Goal: Check status

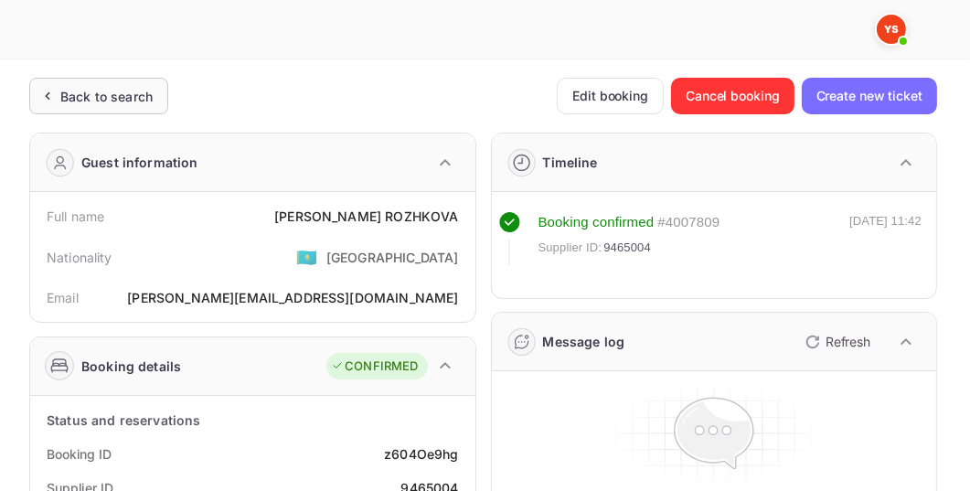
click at [134, 90] on div "Back to search" at bounding box center [106, 96] width 92 height 19
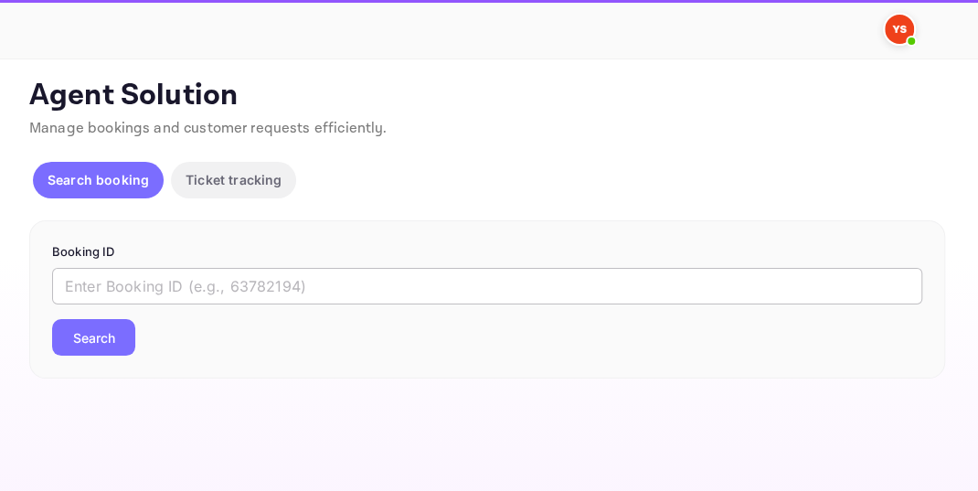
click at [110, 295] on input "text" at bounding box center [487, 286] width 870 height 37
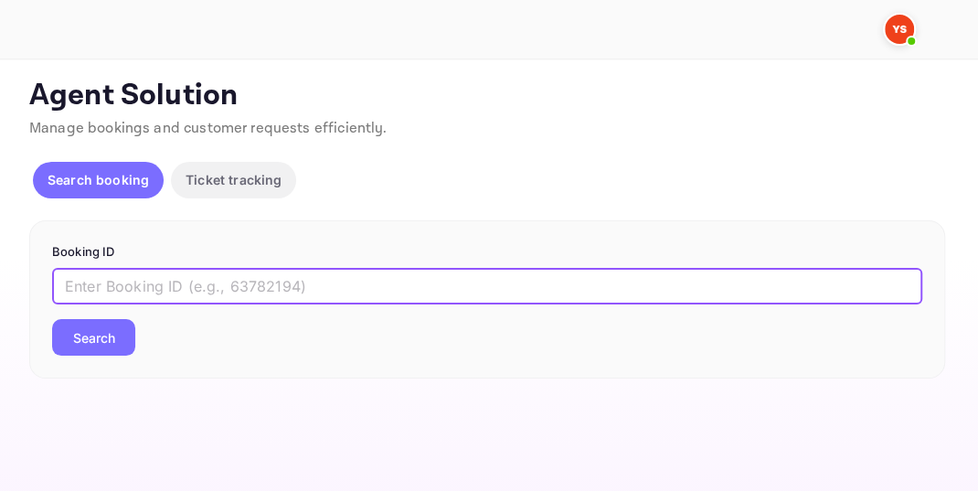
paste input "9865007"
type input "9865007"
click at [90, 331] on button "Search" at bounding box center [93, 337] width 83 height 37
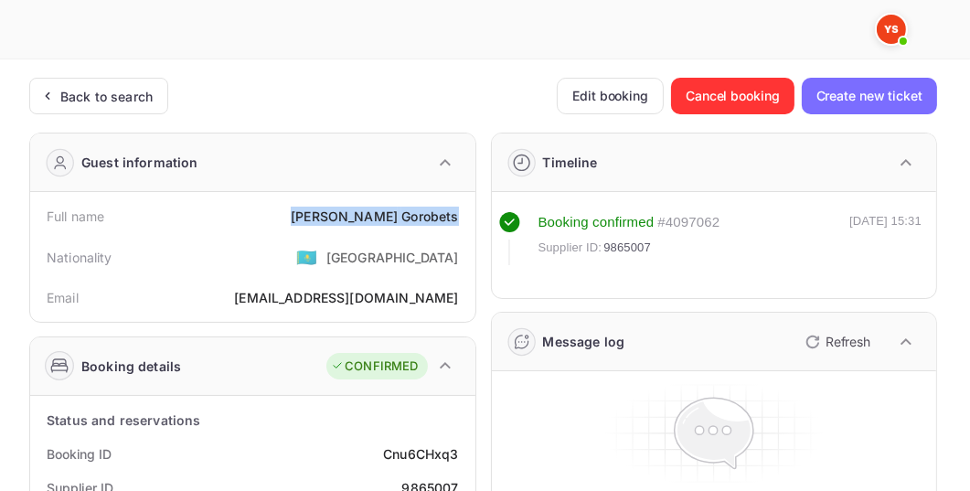
drag, startPoint x: 363, startPoint y: 216, endPoint x: 456, endPoint y: 216, distance: 93.2
click at [456, 216] on div "[PERSON_NAME]" at bounding box center [374, 216] width 167 height 19
copy div "[PERSON_NAME]"
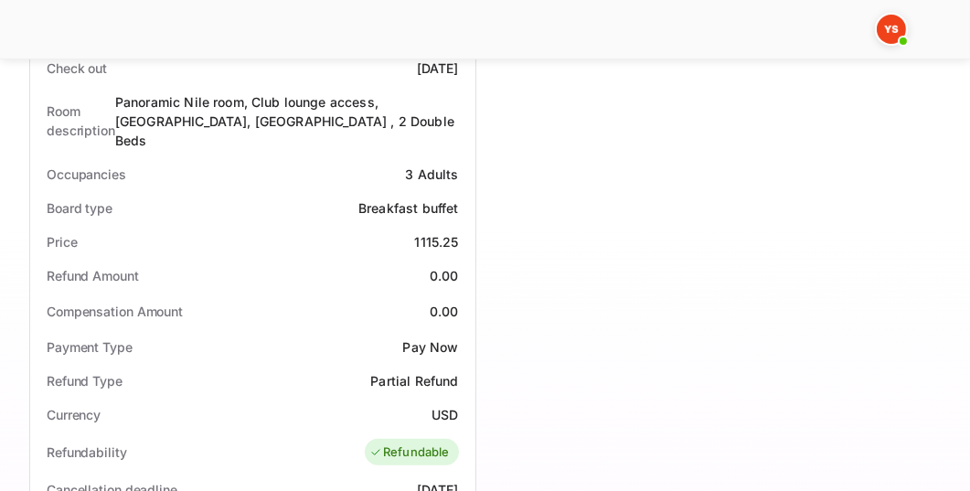
scroll to position [522, 0]
drag, startPoint x: 416, startPoint y: 218, endPoint x: 458, endPoint y: 218, distance: 42.0
click at [458, 231] on div "1115.25" at bounding box center [436, 240] width 44 height 19
copy div "1115.25"
